Goal: Transaction & Acquisition: Purchase product/service

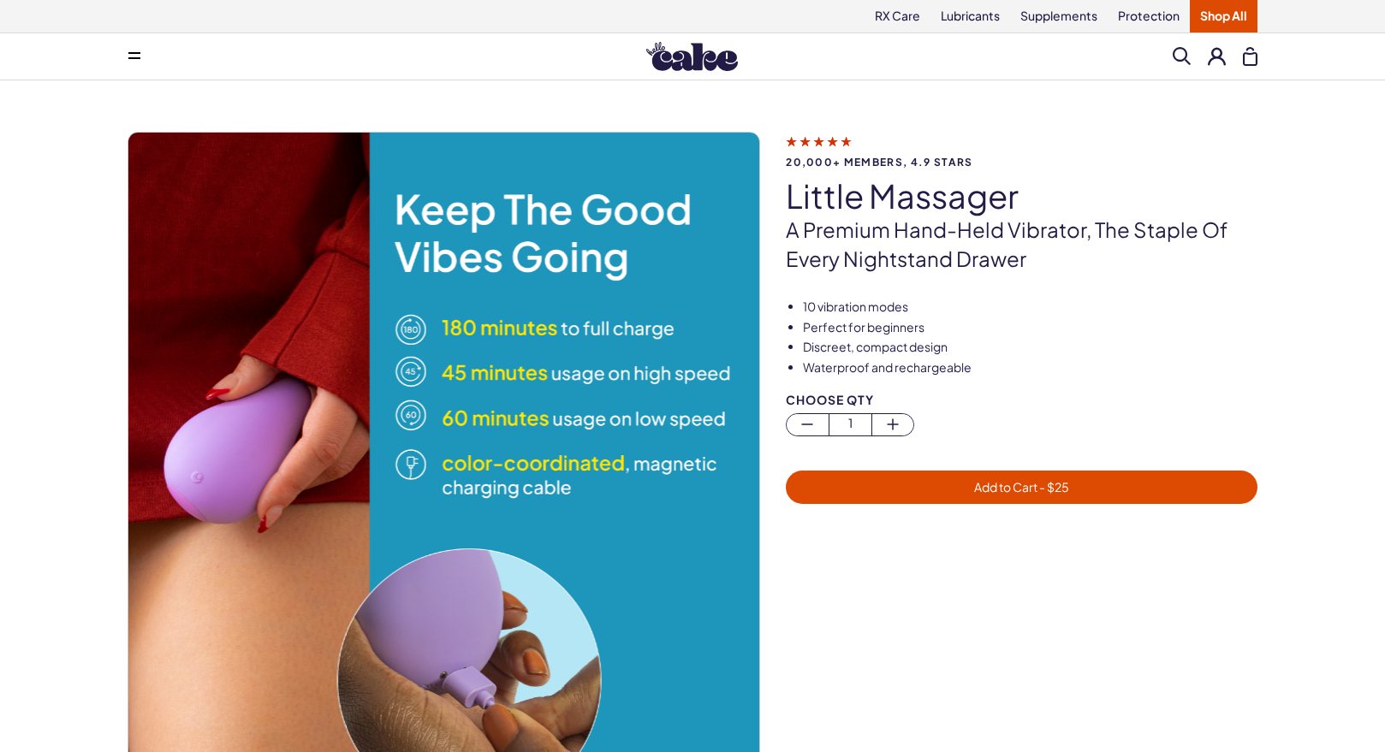
click at [136, 58] on icon at bounding box center [134, 58] width 12 height 2
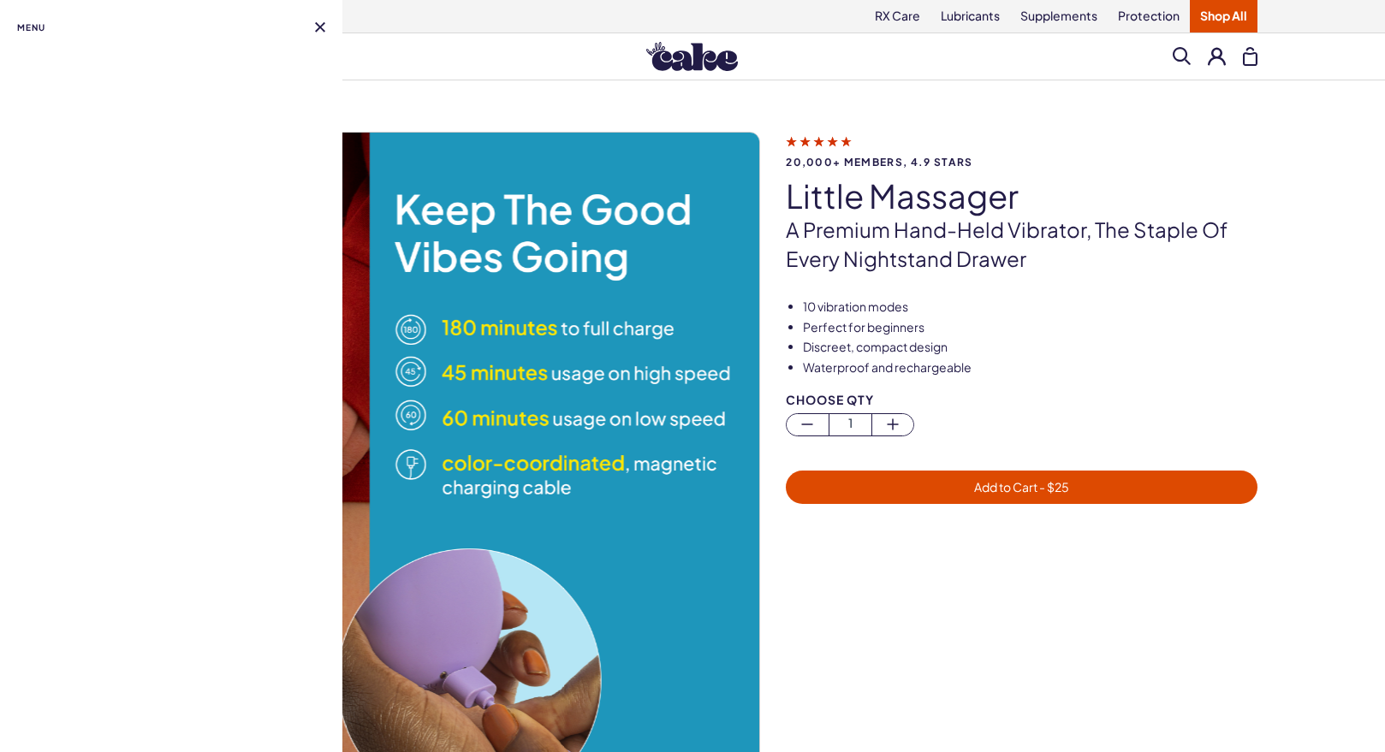
click at [33, 23] on span "Menu" at bounding box center [31, 27] width 28 height 21
click at [318, 28] on button at bounding box center [320, 27] width 10 height 10
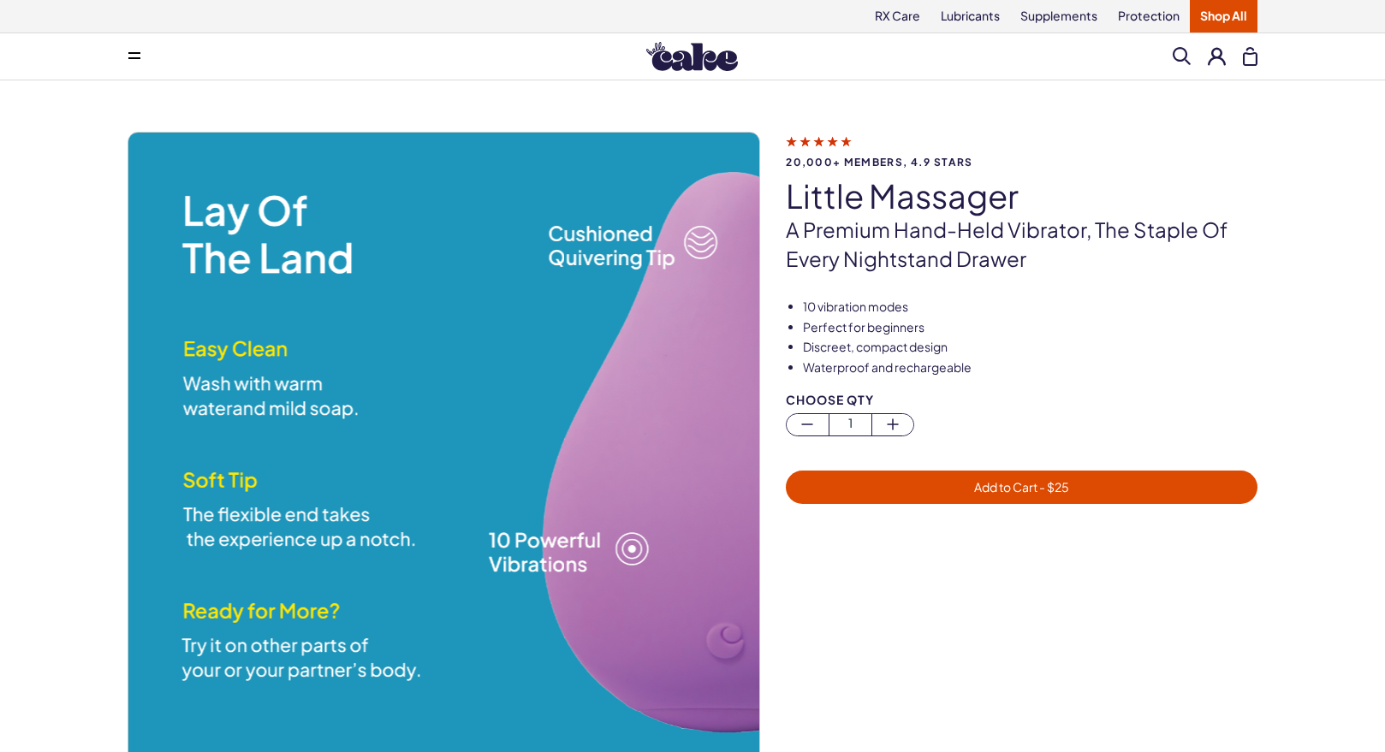
click at [720, 46] on img at bounding box center [692, 56] width 92 height 29
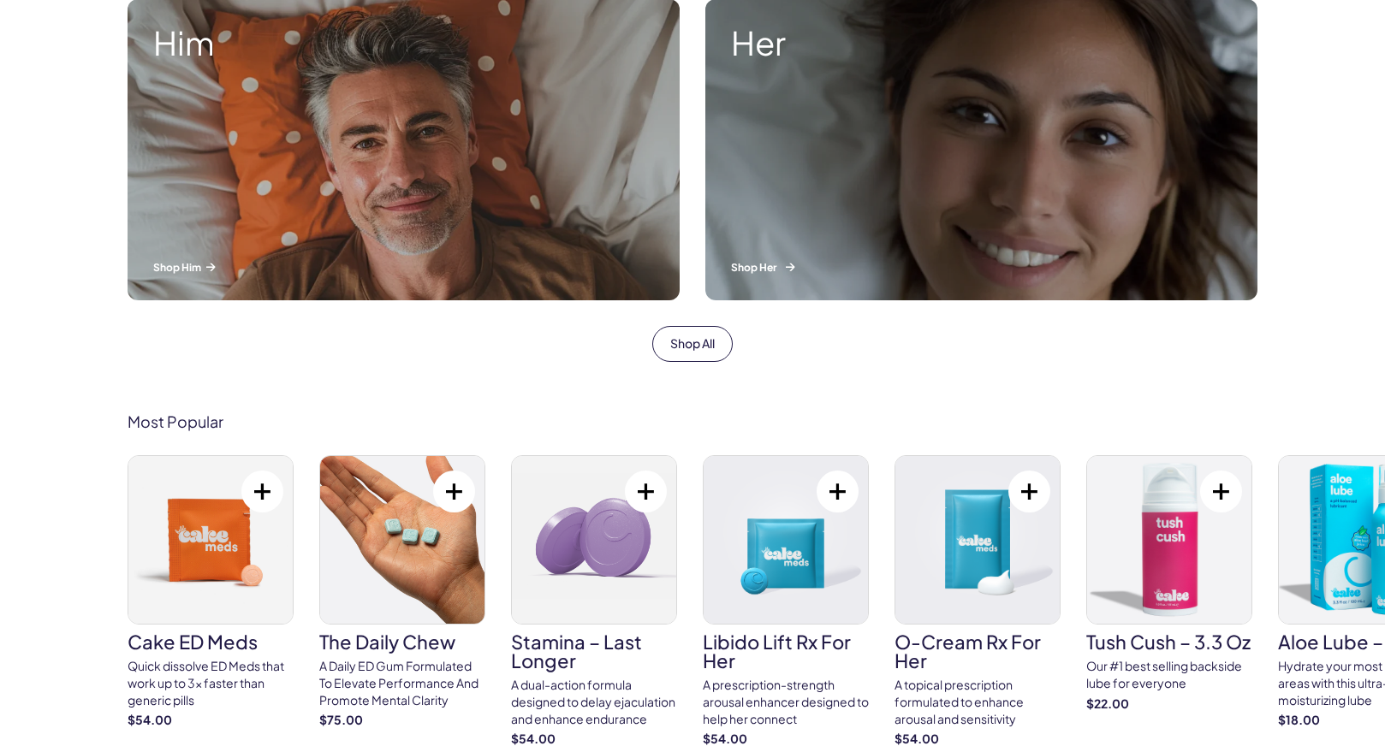
click at [757, 265] on p "Shop Her" at bounding box center [981, 267] width 501 height 15
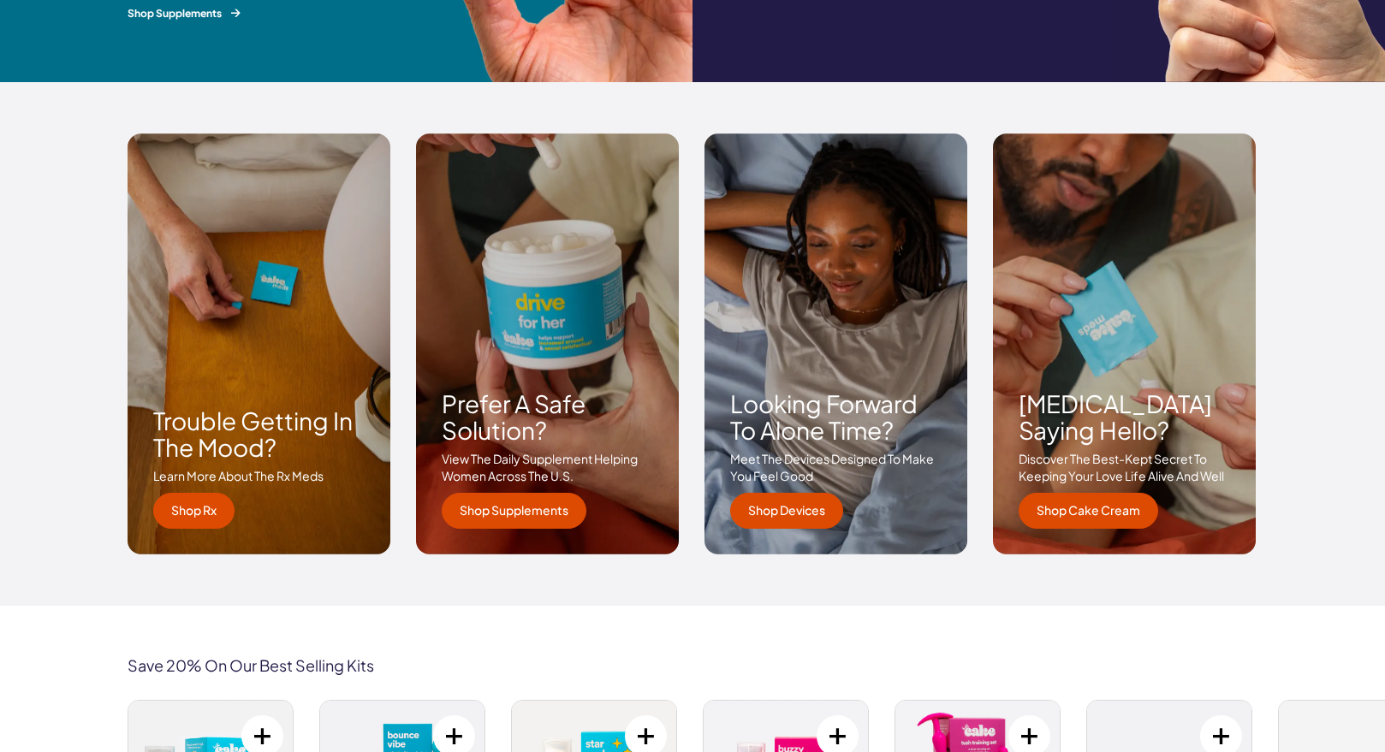
scroll to position [2422, 0]
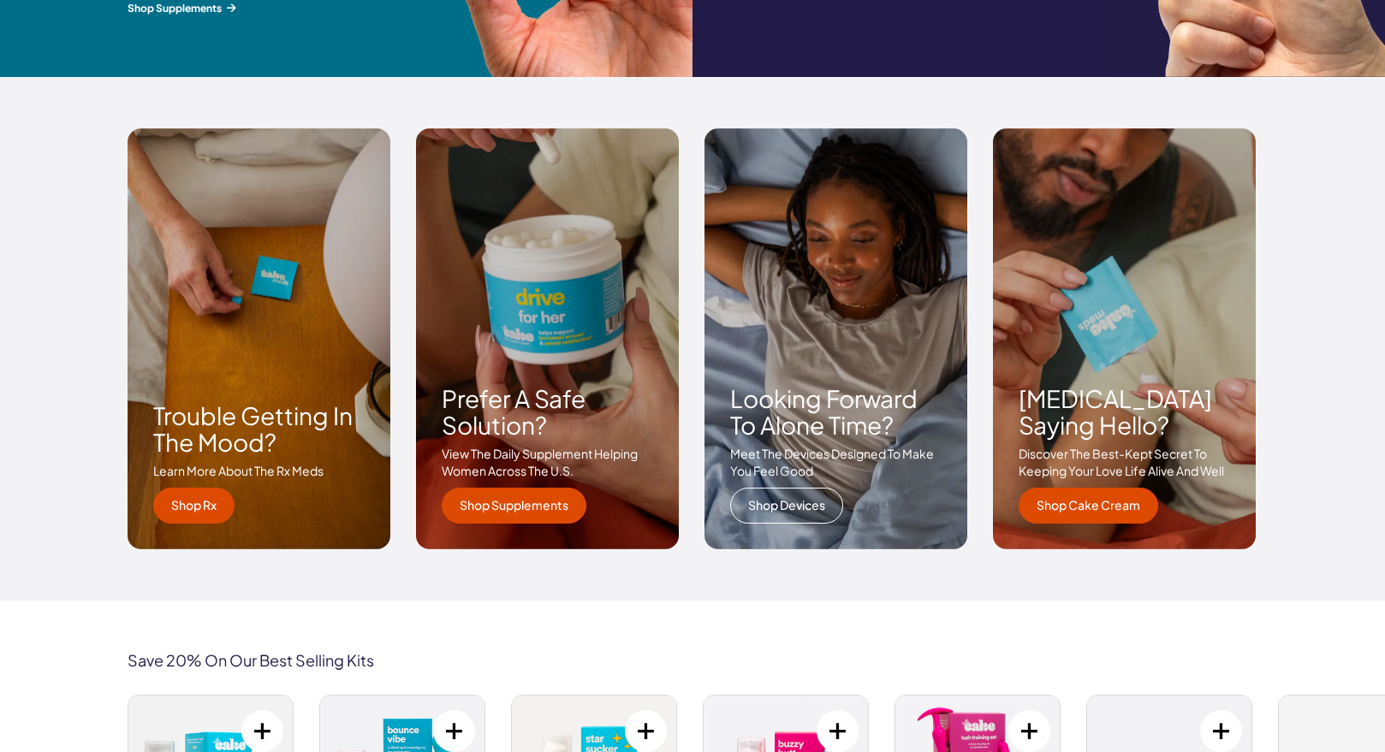
click at [806, 520] on link "Shop Devices" at bounding box center [786, 506] width 113 height 36
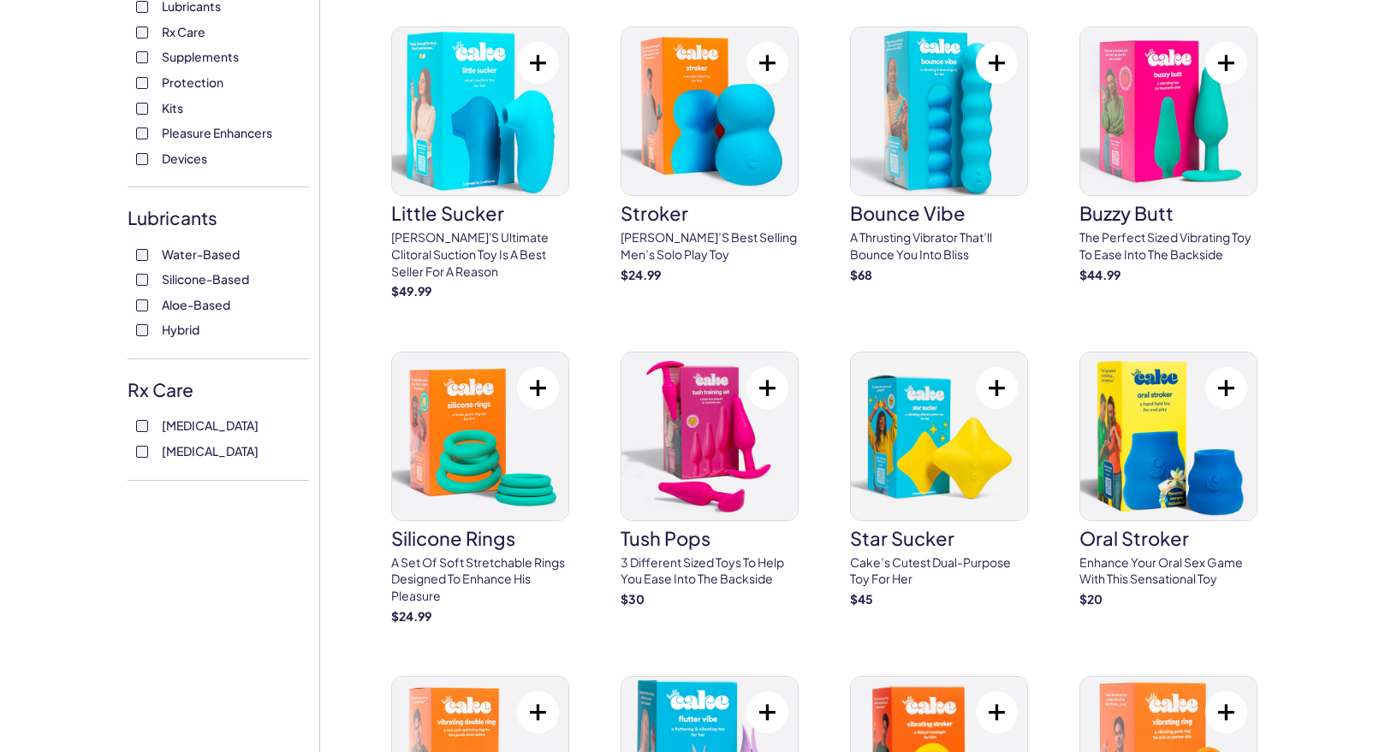
scroll to position [486, 0]
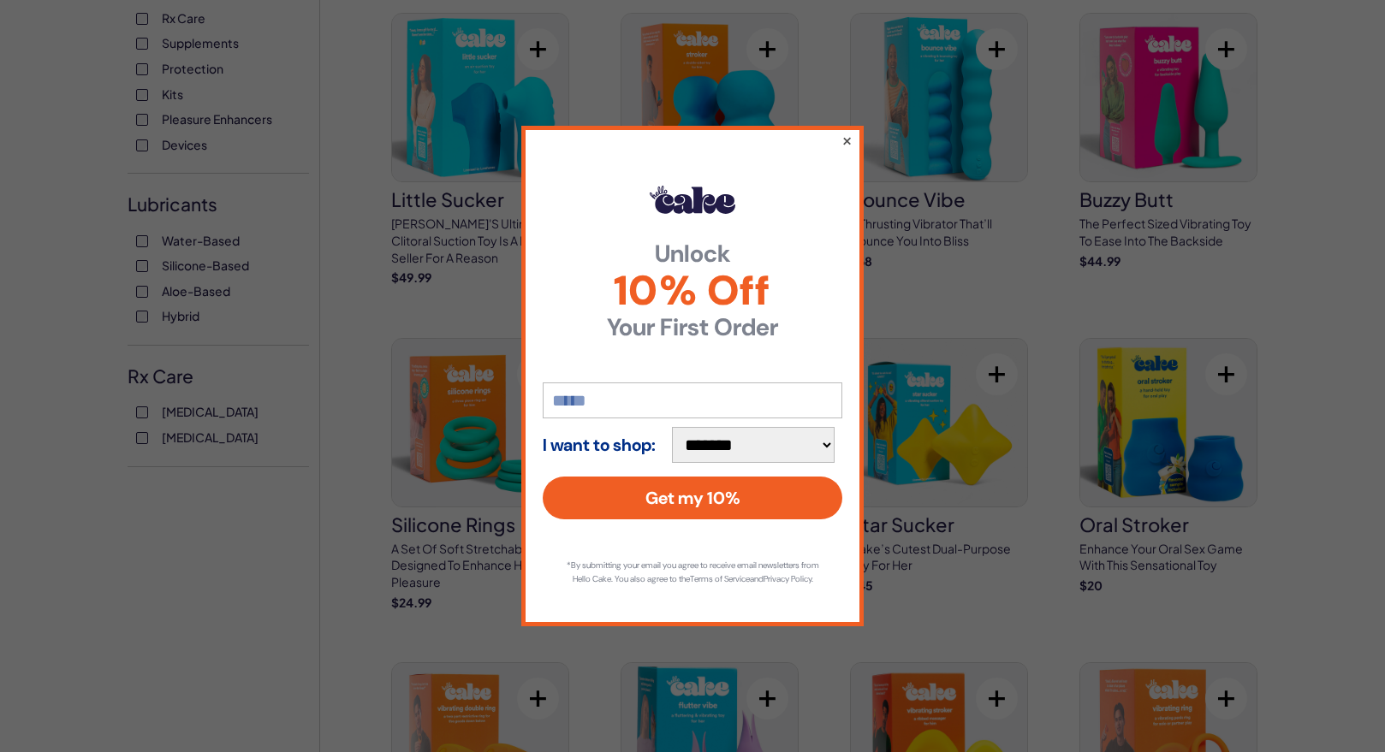
click at [845, 132] on button "×" at bounding box center [846, 140] width 11 height 21
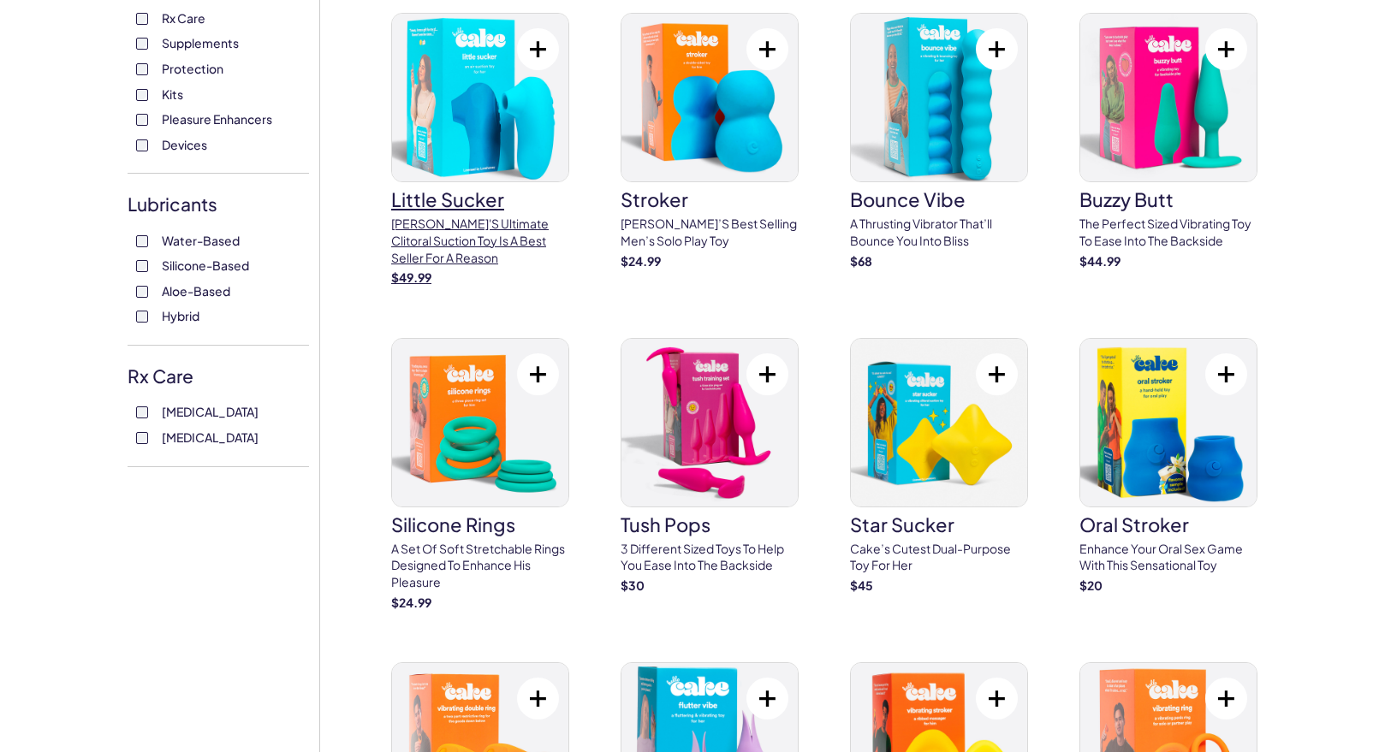
click at [411, 208] on h3 "little sucker" at bounding box center [480, 199] width 178 height 19
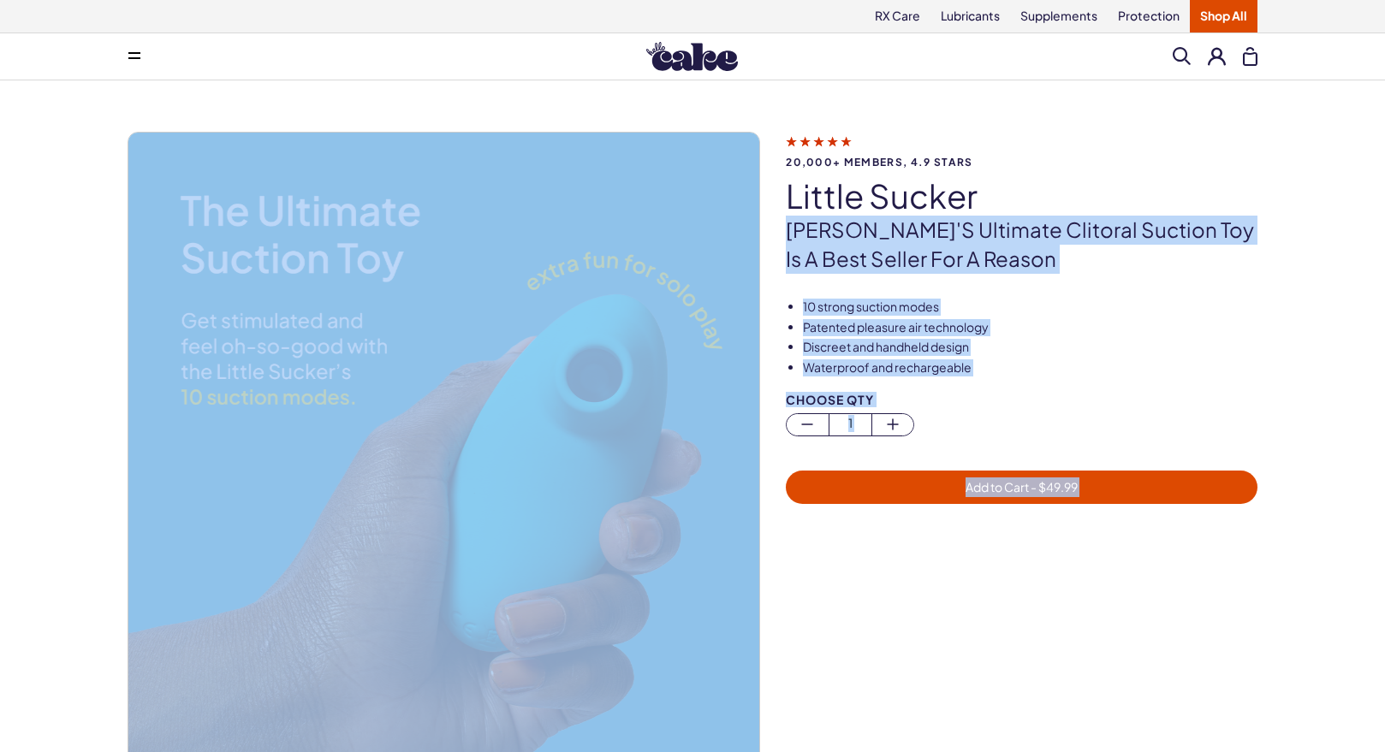
drag, startPoint x: 994, startPoint y: 203, endPoint x: 615, endPoint y: 203, distance: 379.2
click at [615, 203] on div "20,000+ members, 4.9 stars little sucker [PERSON_NAME]'s ultimate clitoral suct…" at bounding box center [693, 466] width 1130 height 669
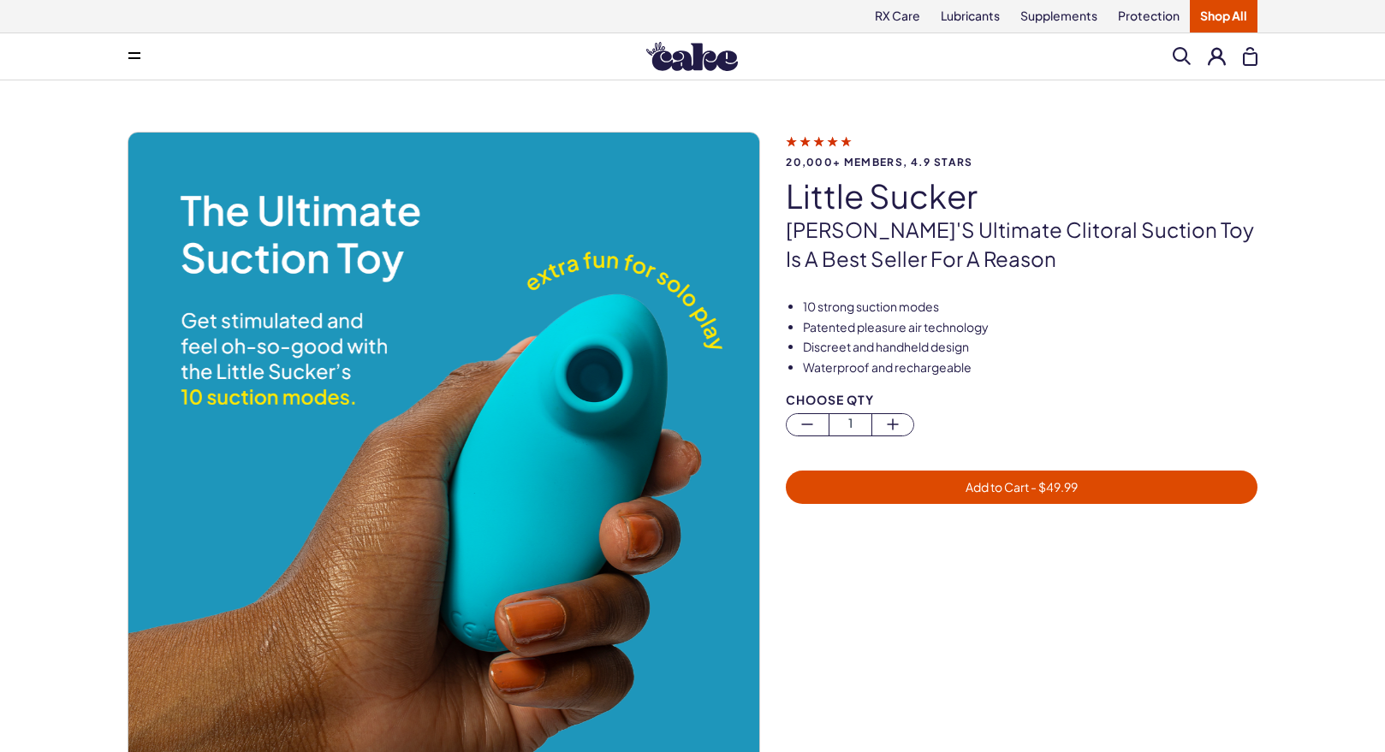
click at [863, 169] on div "20,000+ members, 4.9 stars little sucker [PERSON_NAME]'s ultimate clitoral suct…" at bounding box center [1034, 202] width 497 height 141
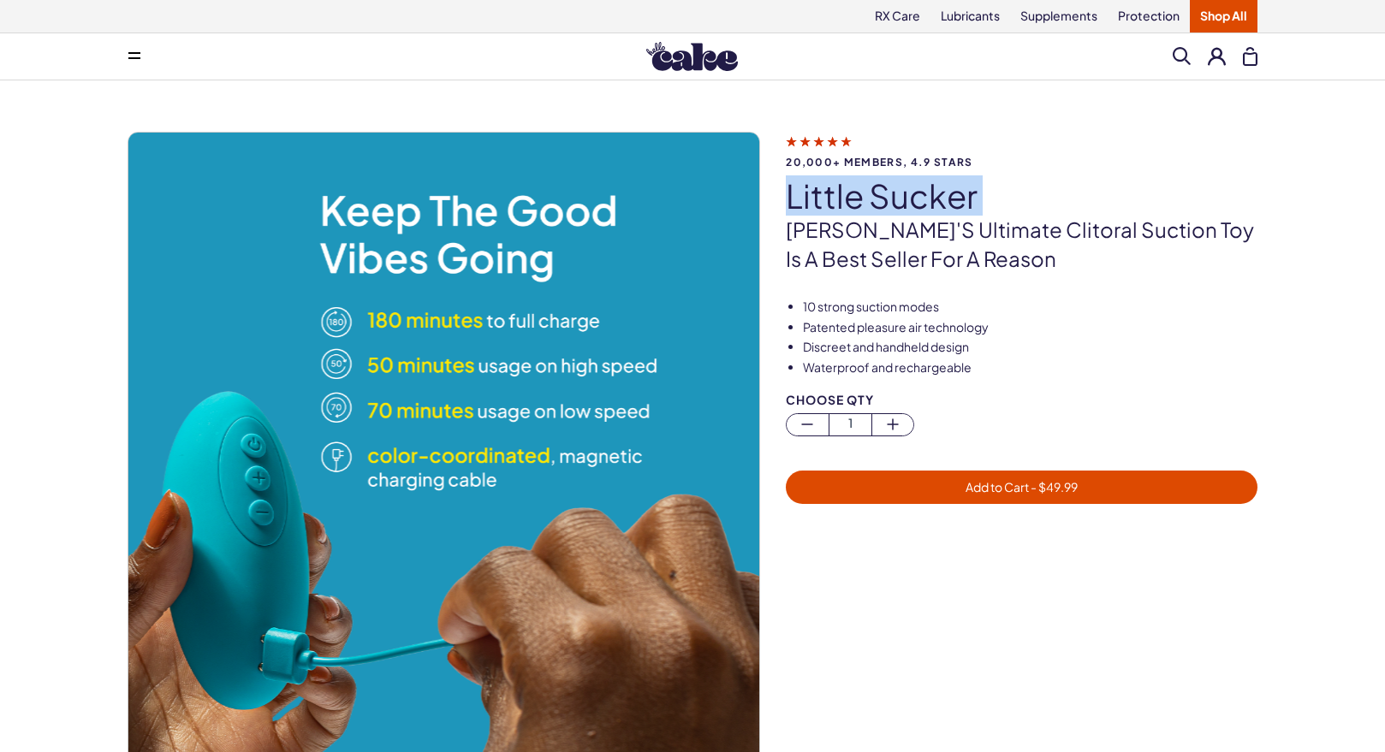
copy div "little sucker"
